Goal: Information Seeking & Learning: Check status

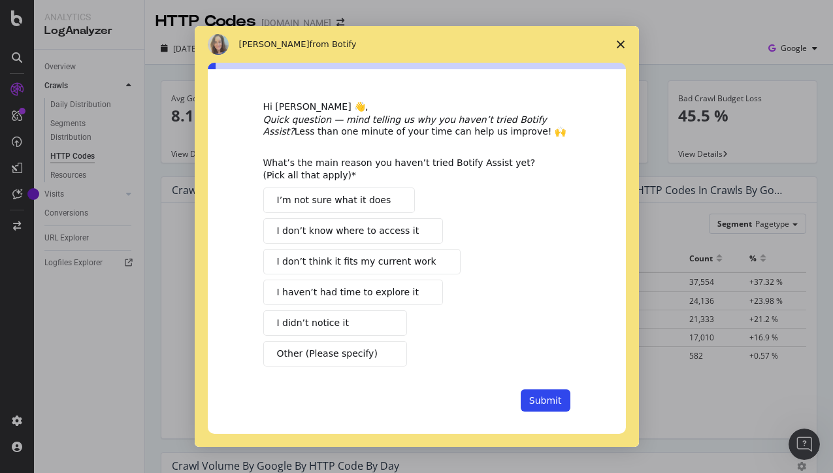
click at [622, 50] on span "Close survey" at bounding box center [620, 44] width 37 height 37
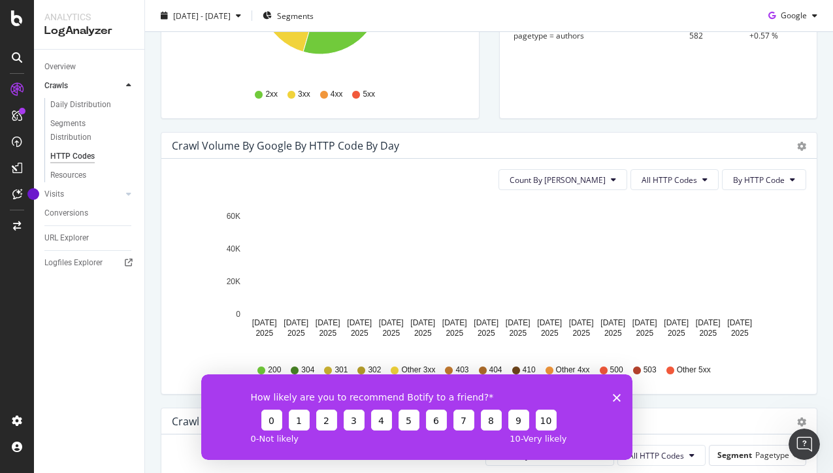
scroll to position [332, 0]
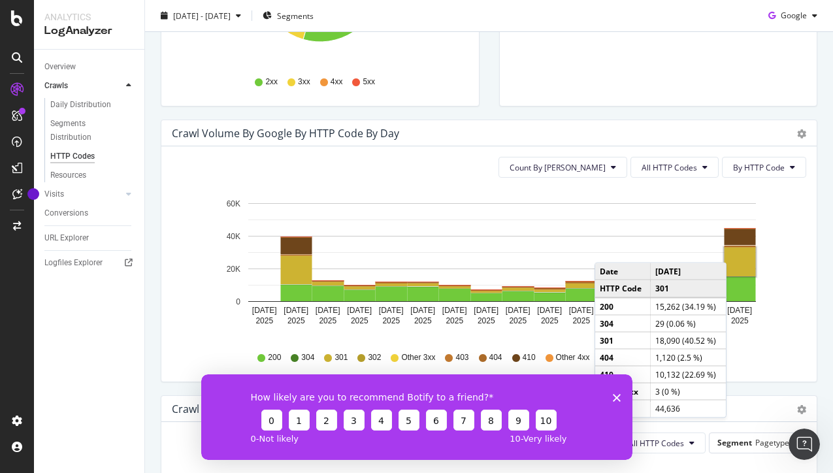
click at [739, 250] on rect "A chart." at bounding box center [739, 262] width 31 height 29
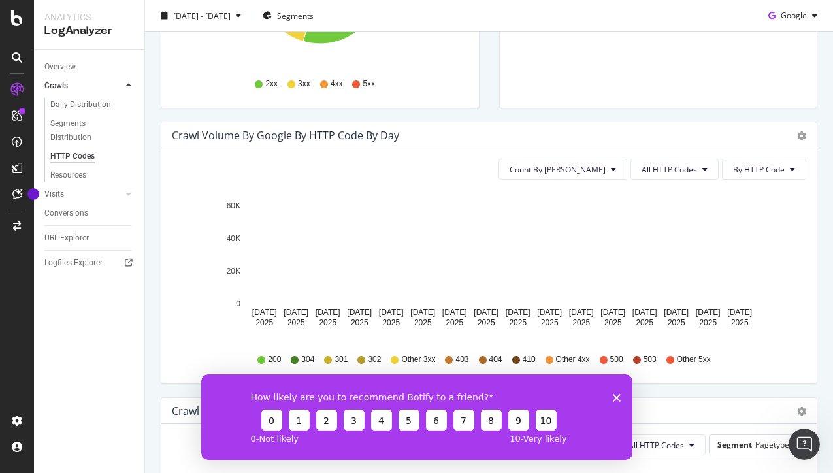
scroll to position [332, 0]
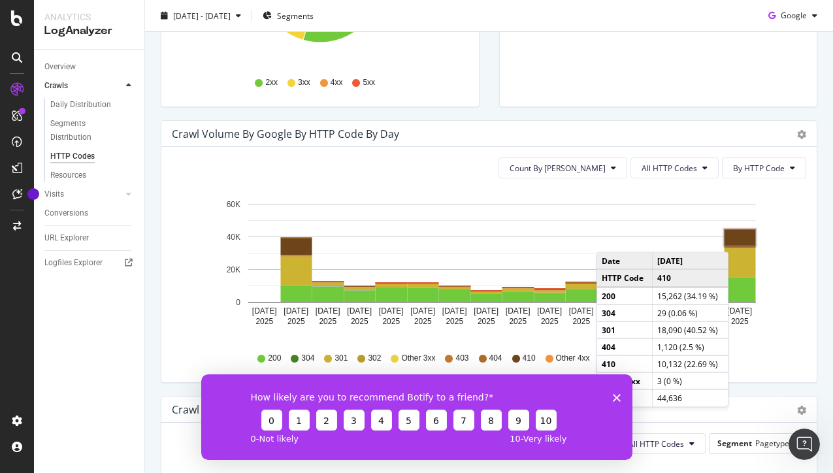
click at [741, 239] on rect "A chart." at bounding box center [739, 237] width 31 height 16
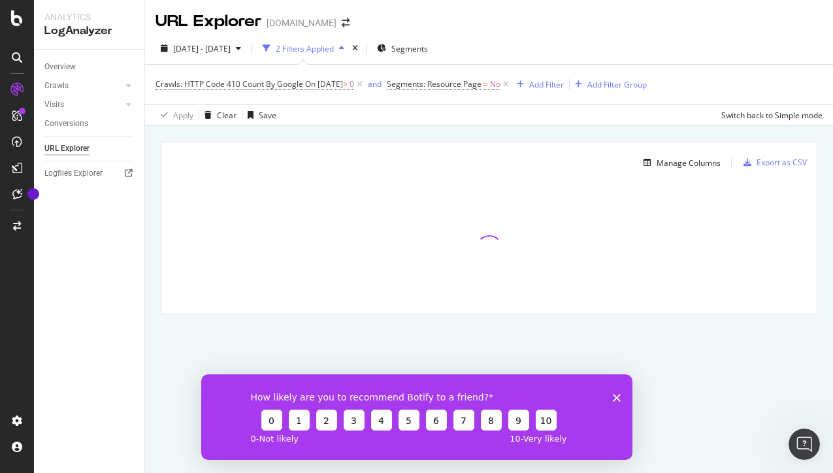
click at [614, 399] on icon "Close survey" at bounding box center [616, 397] width 8 height 8
